Goal: Find specific page/section: Find specific page/section

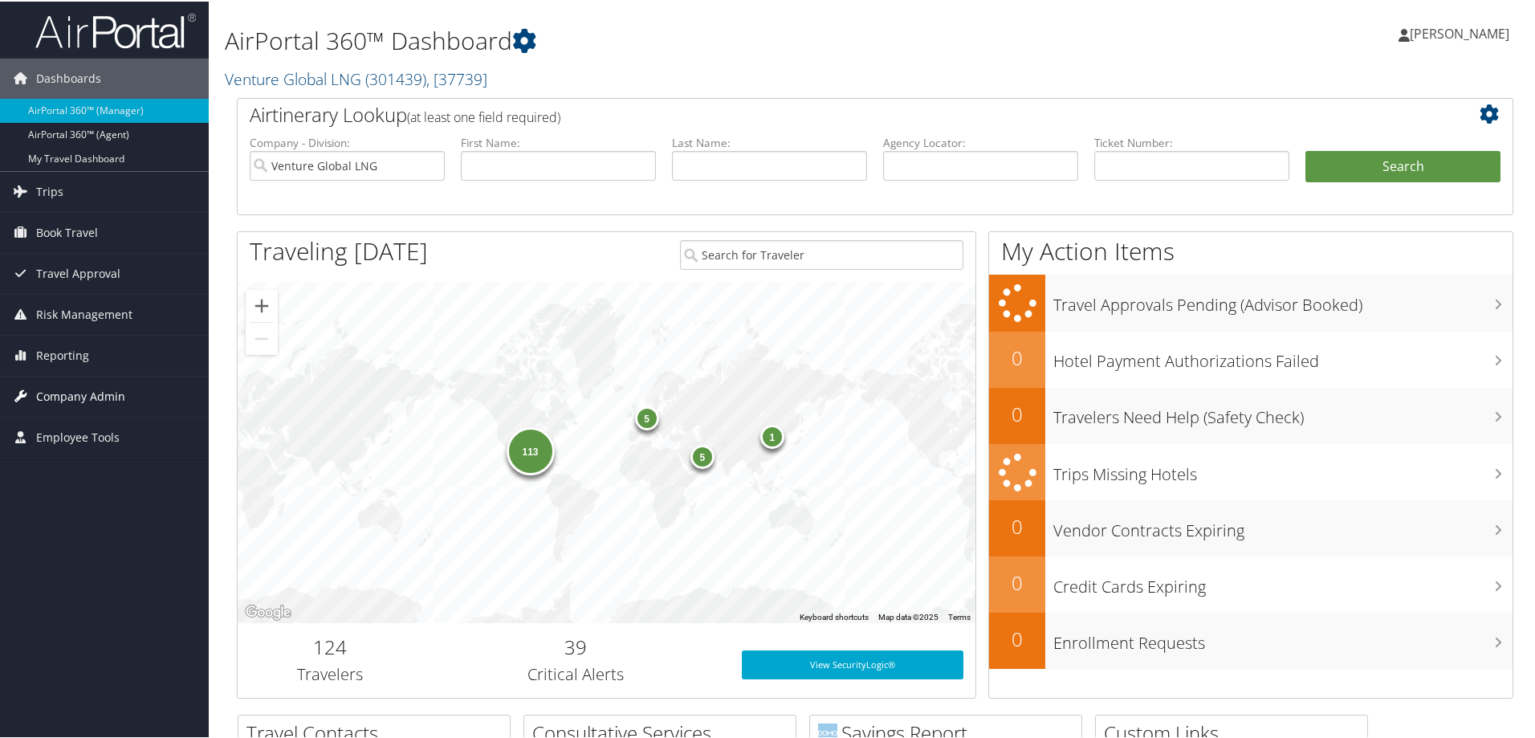
click at [90, 395] on span "Company Admin" at bounding box center [80, 395] width 89 height 40
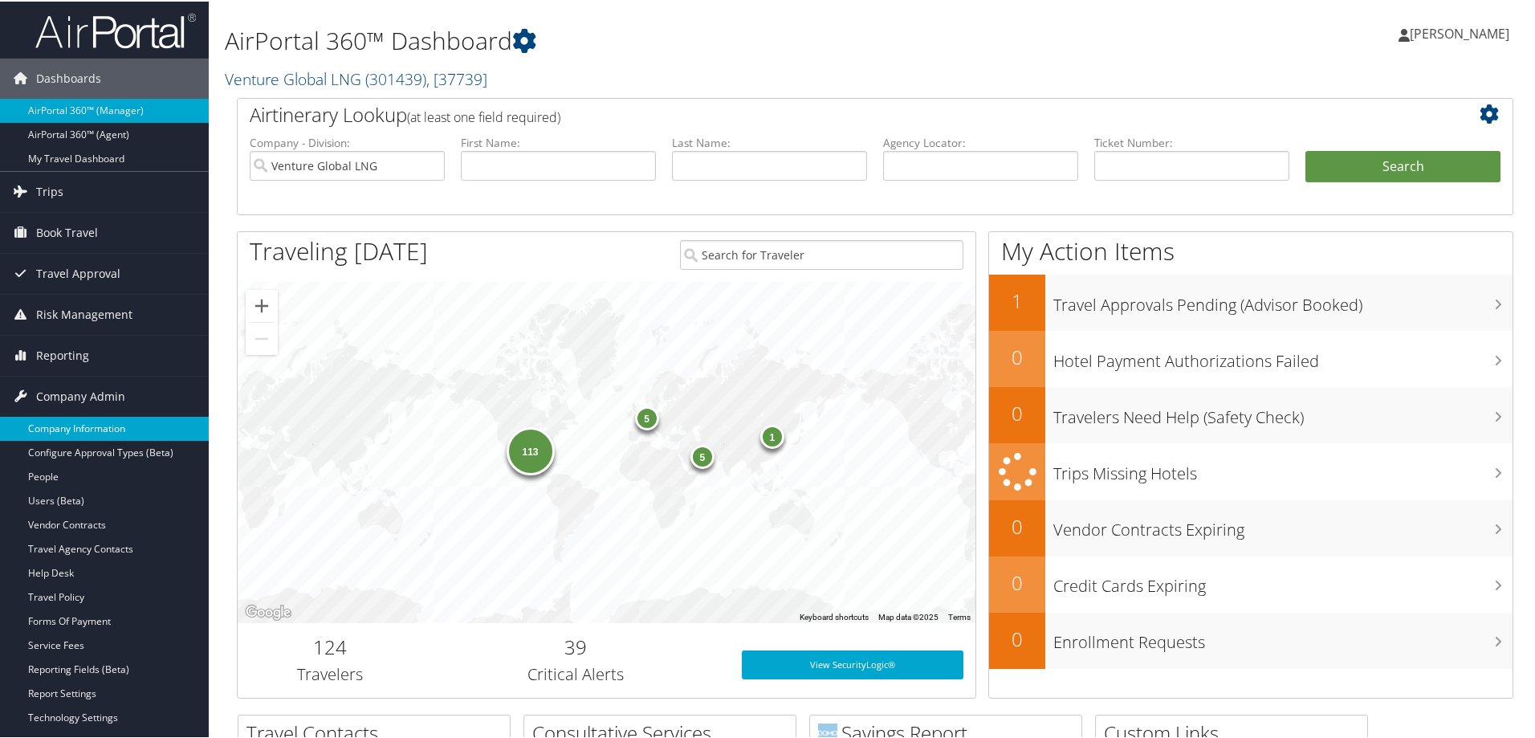
click at [78, 421] on link "Company Information" at bounding box center [104, 427] width 209 height 24
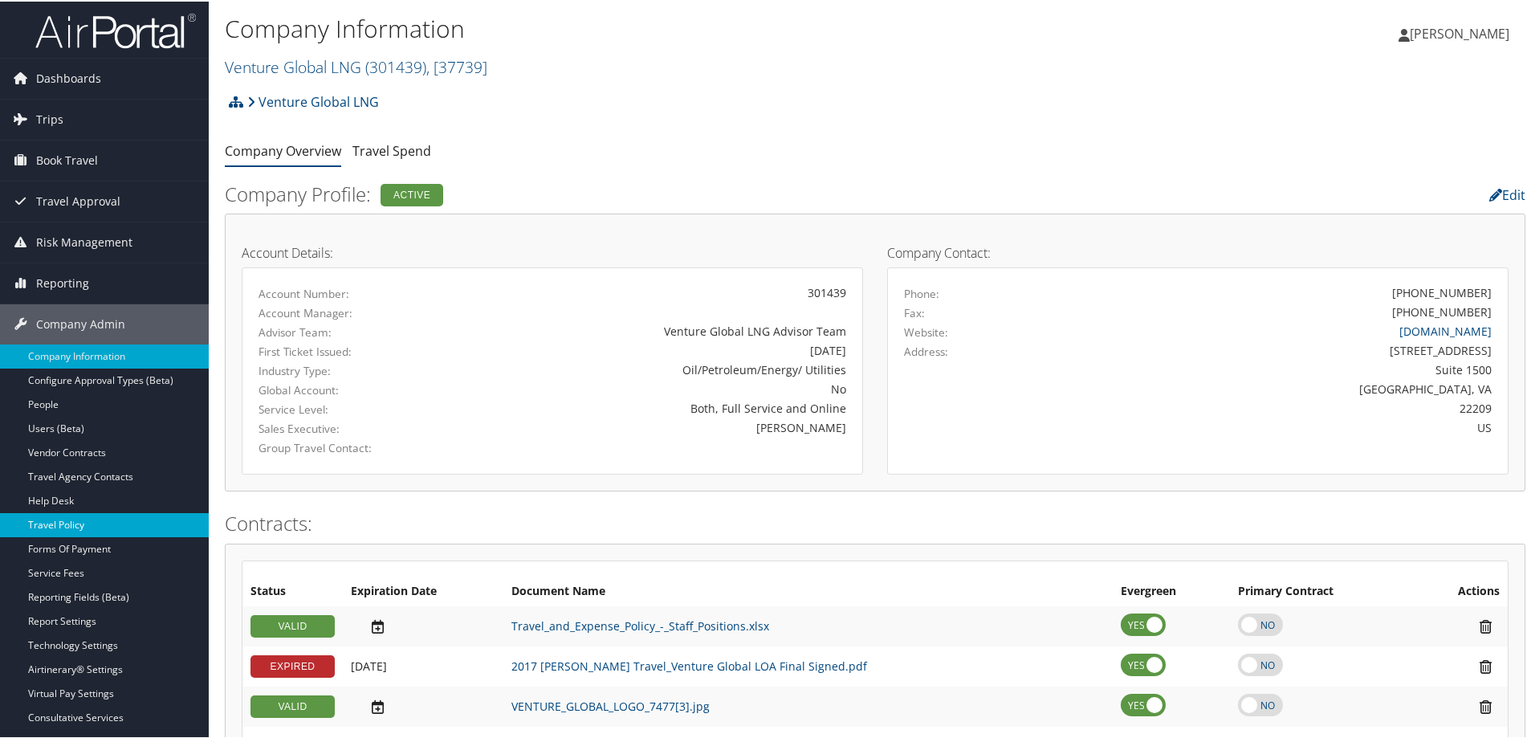
click at [79, 514] on link "Travel Policy" at bounding box center [104, 523] width 209 height 24
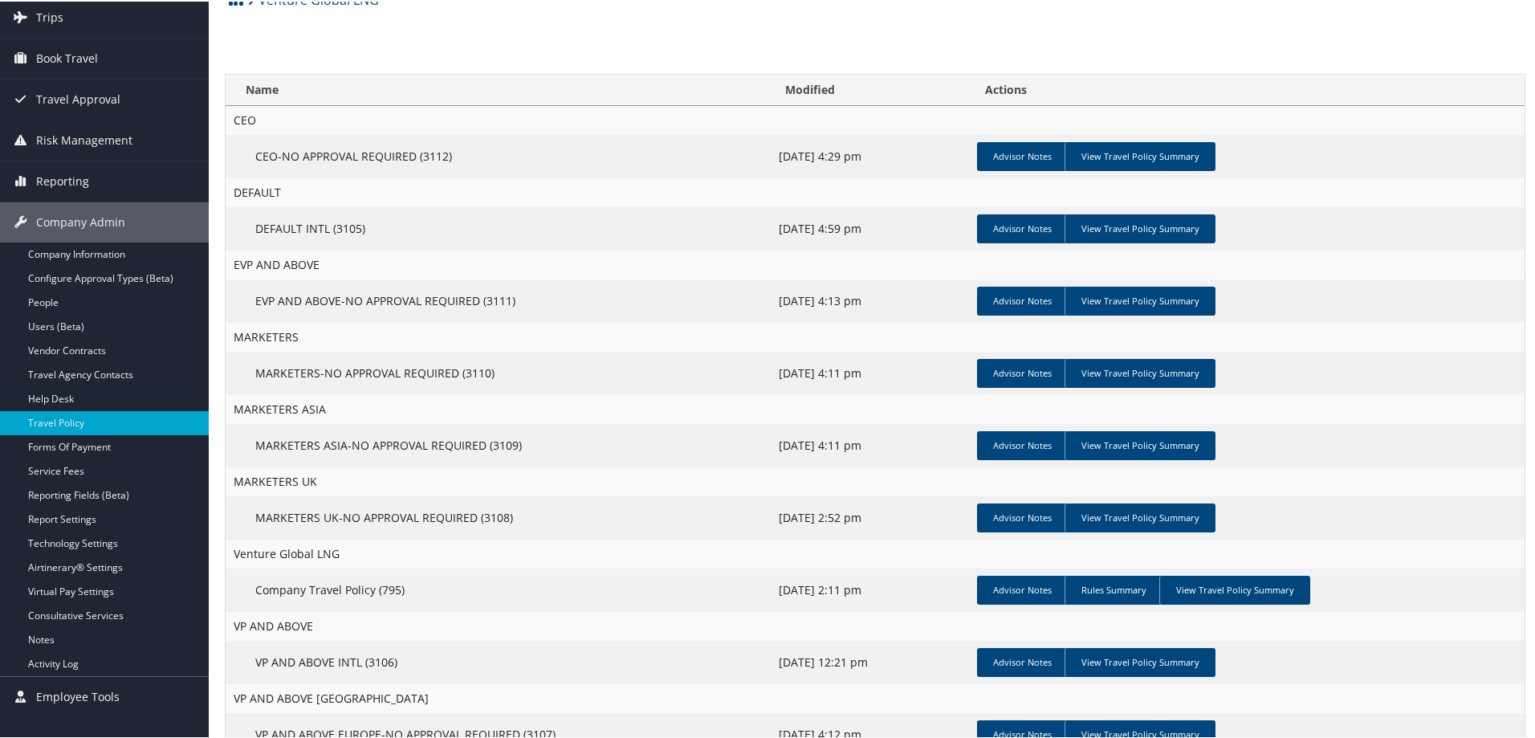
scroll to position [219, 0]
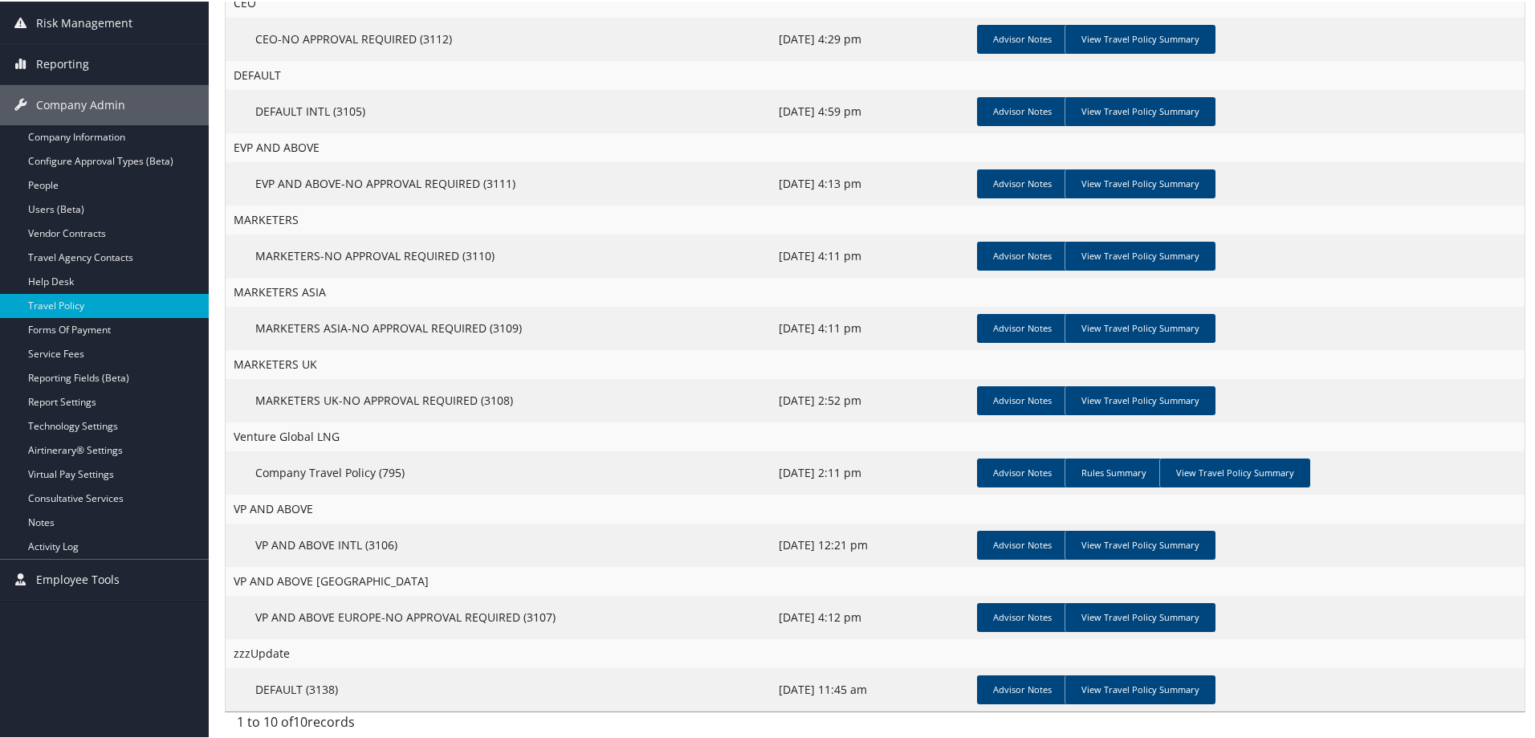
click at [1252, 453] on td "Advisor Notes Rules Summary View Travel Policy Summary" at bounding box center [1247, 470] width 554 height 43
click at [1251, 471] on link "View Travel Policy Summary" at bounding box center [1234, 471] width 151 height 29
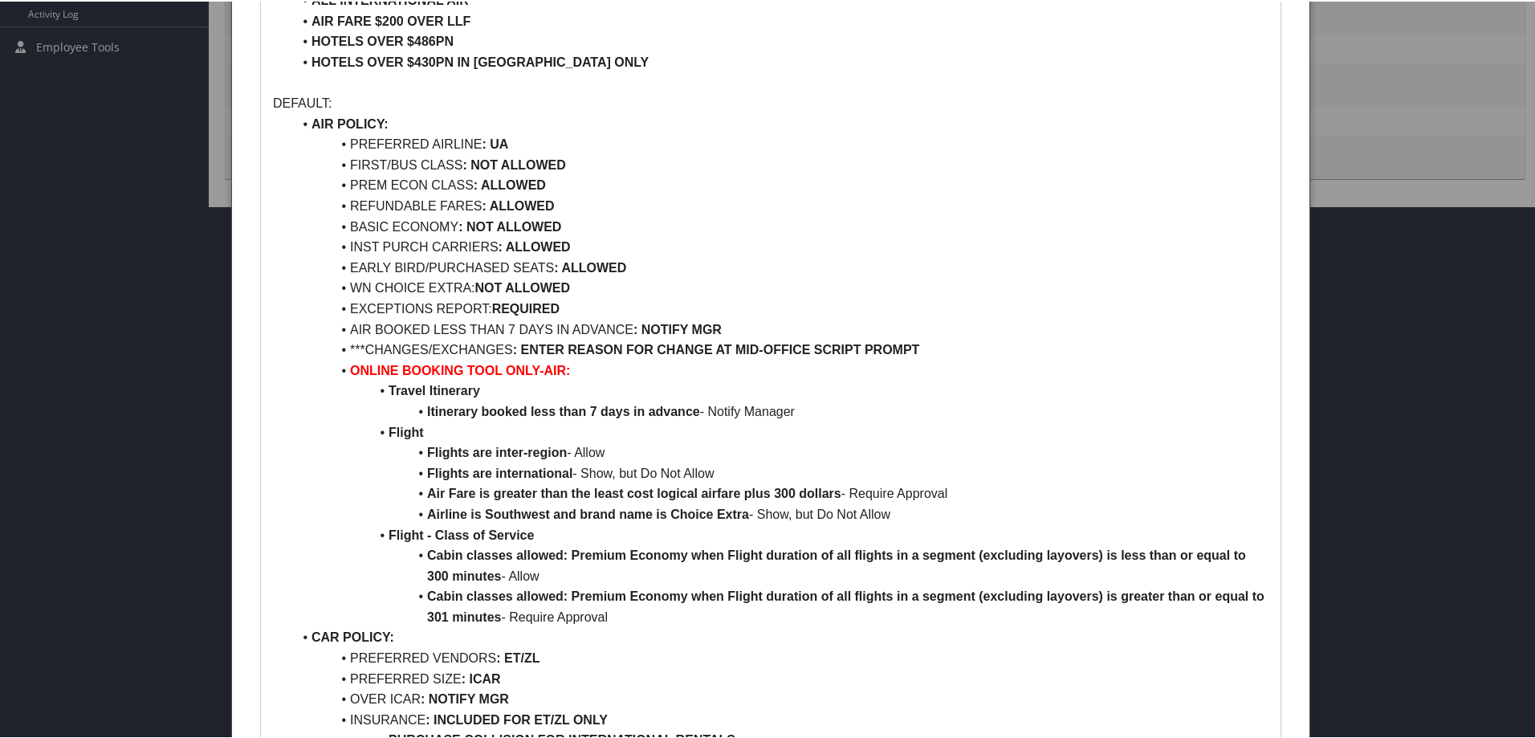
scroll to position [861, 0]
